Goal: Task Accomplishment & Management: Manage account settings

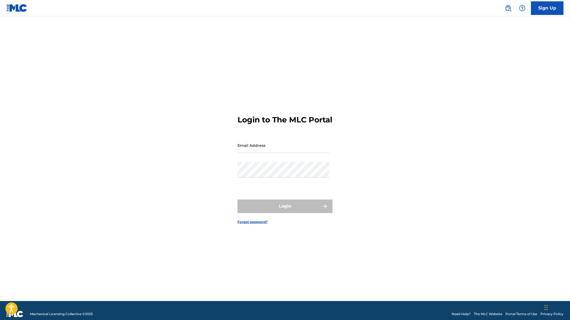
click at [282, 153] on input "Email Address" at bounding box center [283, 145] width 92 height 15
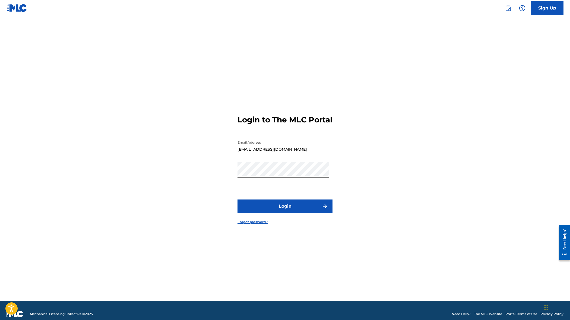
click at [237, 199] on button "Login" at bounding box center [284, 206] width 95 height 14
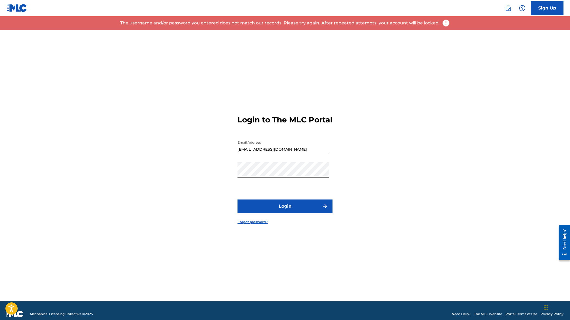
click at [237, 199] on button "Login" at bounding box center [284, 206] width 95 height 14
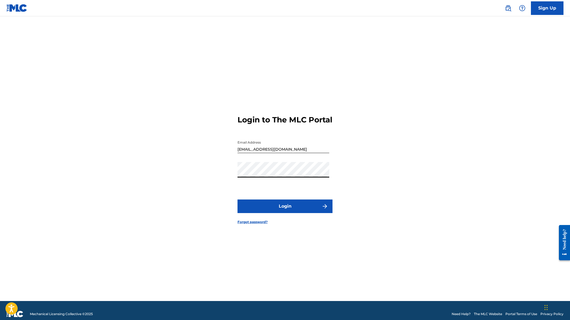
click at [237, 199] on button "Login" at bounding box center [284, 206] width 95 height 14
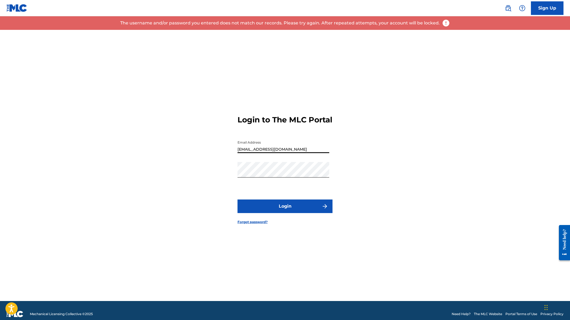
click at [271, 153] on input "[EMAIL_ADDRESS][DOMAIN_NAME]" at bounding box center [283, 145] width 92 height 15
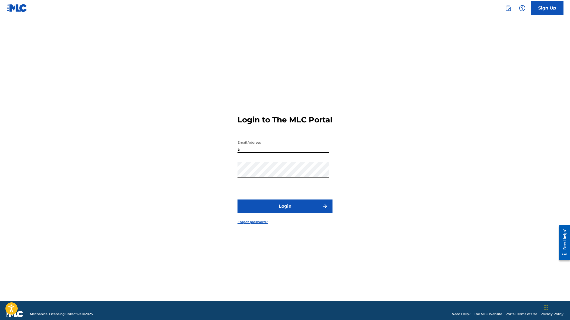
type input "[EMAIL_ADDRESS][DOMAIN_NAME]"
click at [237, 199] on button "Login" at bounding box center [284, 206] width 95 height 14
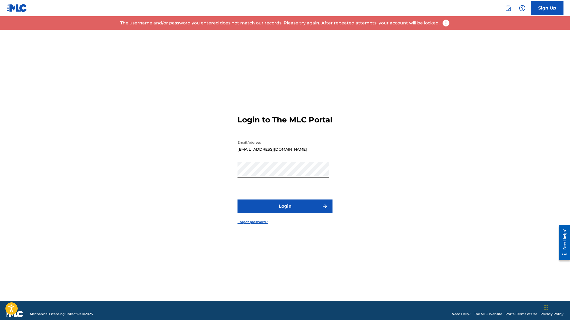
click at [18, 7] on img at bounding box center [17, 8] width 21 height 8
